Goal: Task Accomplishment & Management: Use online tool/utility

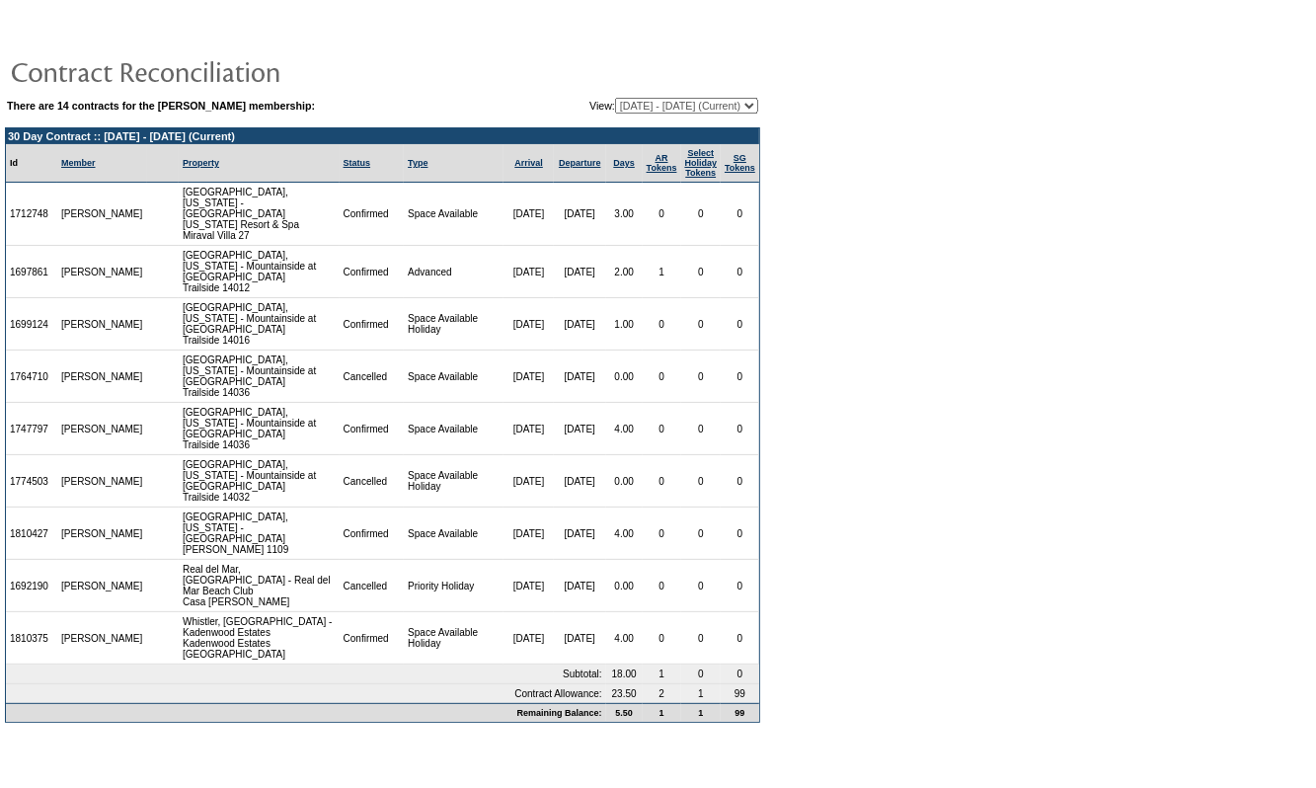
click at [637, 98] on select "11/09/15 - 11/30/16 12/01/16 - 11/30/17 12/01/17 - 11/30/18 12/01/18 - 11/30/19…" at bounding box center [686, 106] width 143 height 16
select select "158265"
click at [615, 98] on select "[DATE] - [DATE] [DATE] - [DATE] [DATE] - [DATE] [DATE] - [DATE] [DATE] - [DATE]…" at bounding box center [686, 106] width 143 height 16
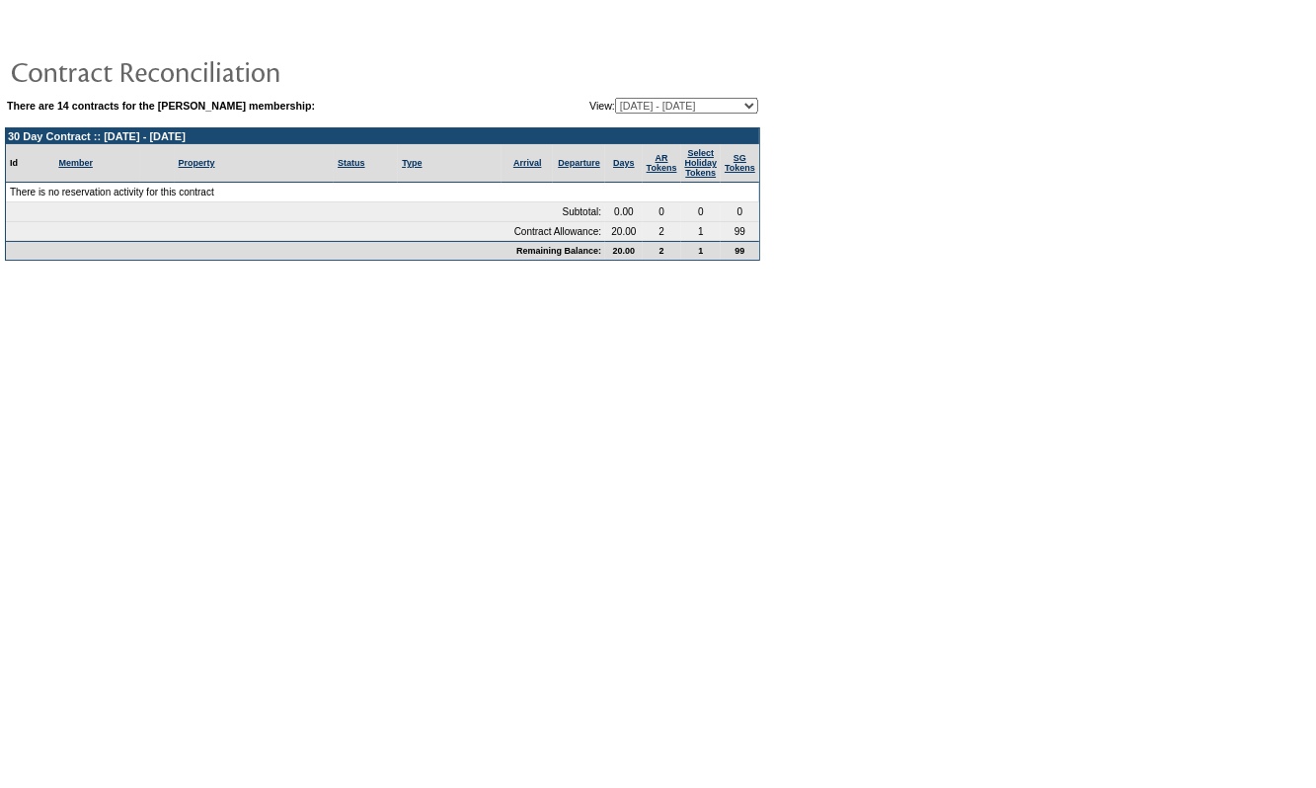
click at [697, 98] on select "[DATE] - [DATE] [DATE] - [DATE] [DATE] - [DATE] [DATE] - [DATE] [DATE] - [DATE]…" at bounding box center [686, 106] width 143 height 16
select select "121132"
click at [615, 98] on select "11/09/15 - 11/30/16 12/01/16 - 11/30/17 12/01/17 - 11/30/18 12/01/18 - 11/30/19…" at bounding box center [686, 106] width 143 height 16
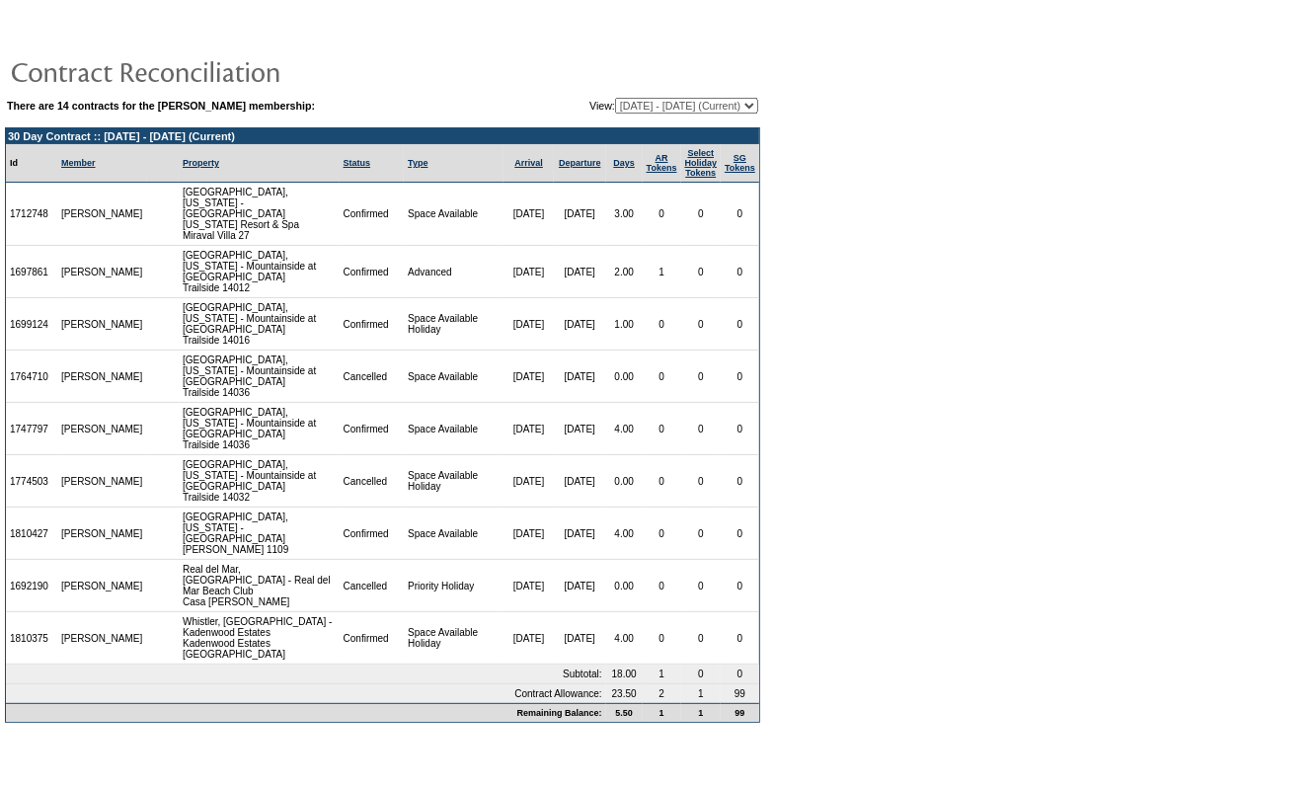
click at [677, 105] on select "[DATE] - [DATE] [DATE] - [DATE] [DATE] - [DATE] [DATE] - [DATE] [DATE] - [DATE]…" at bounding box center [686, 106] width 143 height 16
select select "158265"
click at [615, 98] on select "[DATE] - [DATE] [DATE] - [DATE] [DATE] - [DATE] [DATE] - [DATE] [DATE] - [DATE]…" at bounding box center [686, 106] width 143 height 16
